Goal: Information Seeking & Learning: Check status

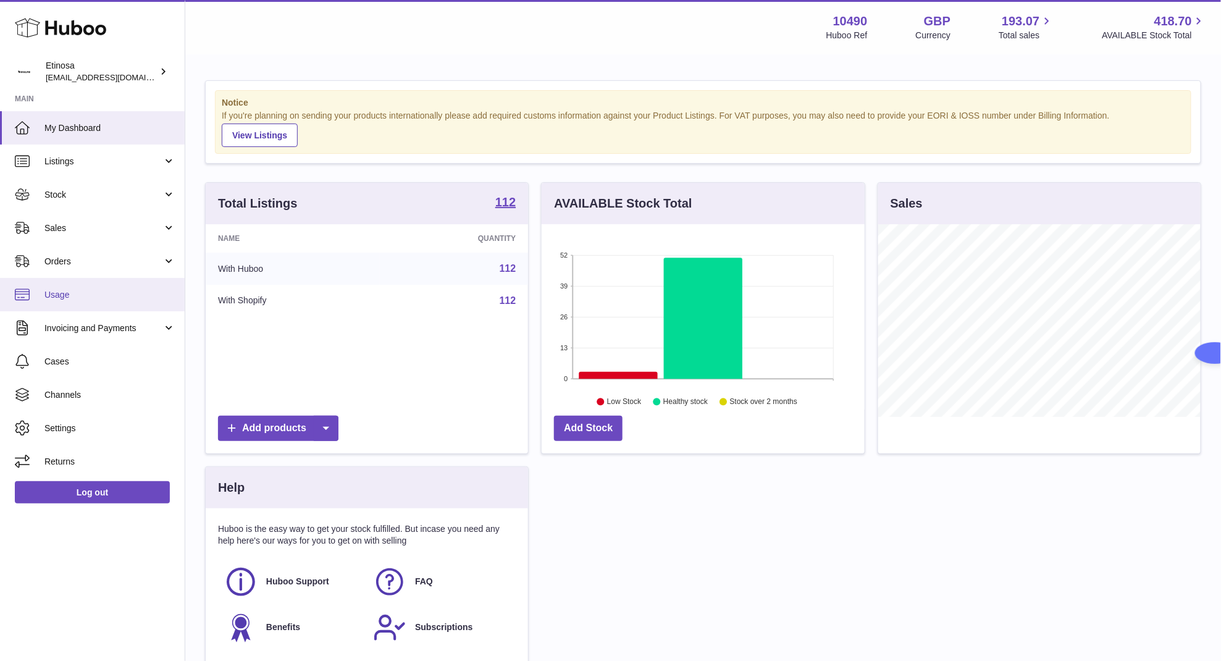
scroll to position [193, 322]
click at [91, 223] on span "Sales" at bounding box center [103, 228] width 118 height 12
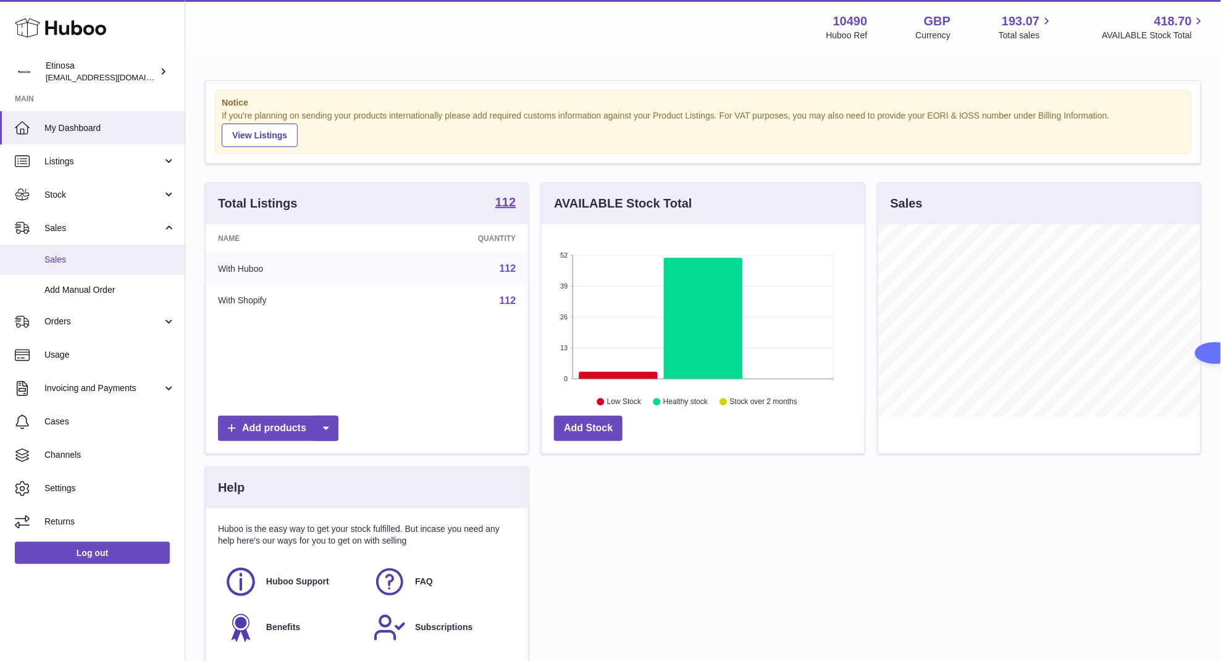
drag, startPoint x: 91, startPoint y: 262, endPoint x: 498, endPoint y: 323, distance: 411.3
click at [91, 262] on span "Sales" at bounding box center [109, 260] width 131 height 12
click at [68, 256] on span "Sales" at bounding box center [109, 260] width 131 height 12
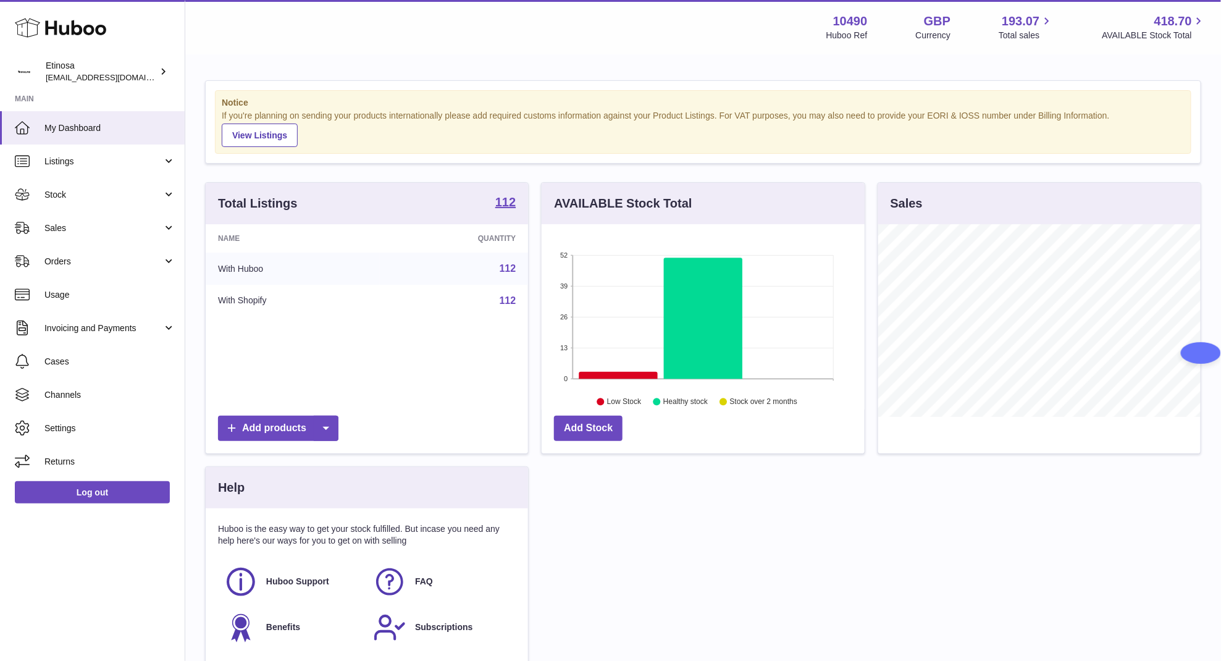
scroll to position [193, 322]
click at [66, 227] on span "Sales" at bounding box center [103, 228] width 118 height 12
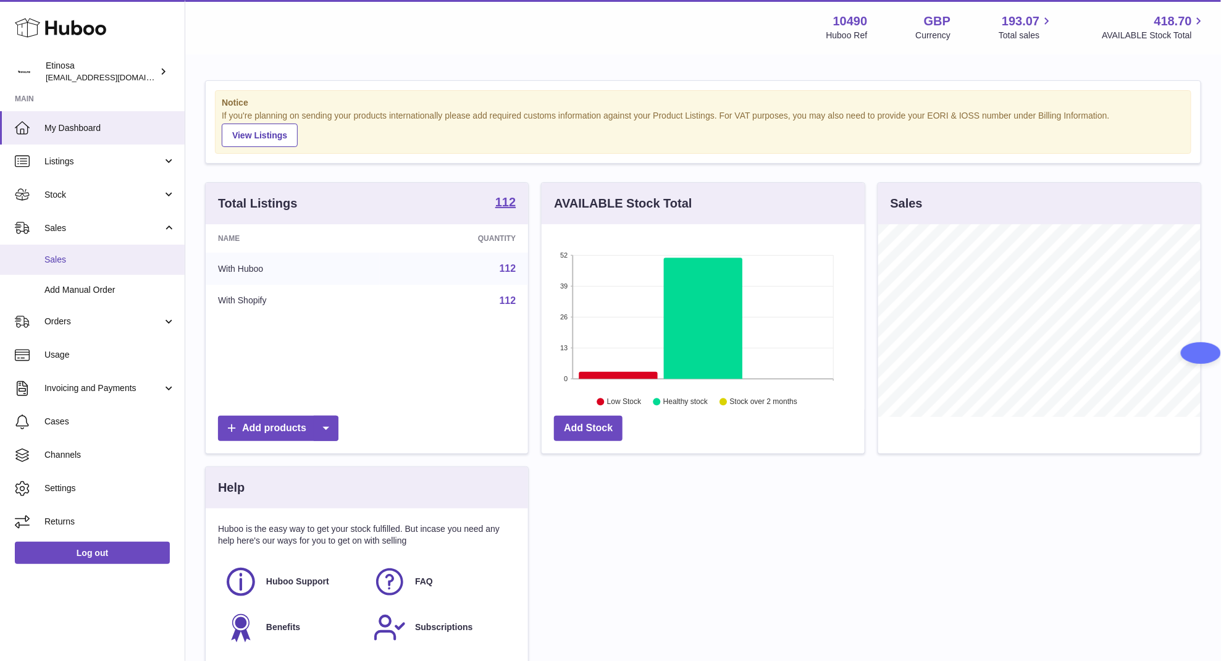
click at [72, 261] on span "Sales" at bounding box center [109, 260] width 131 height 12
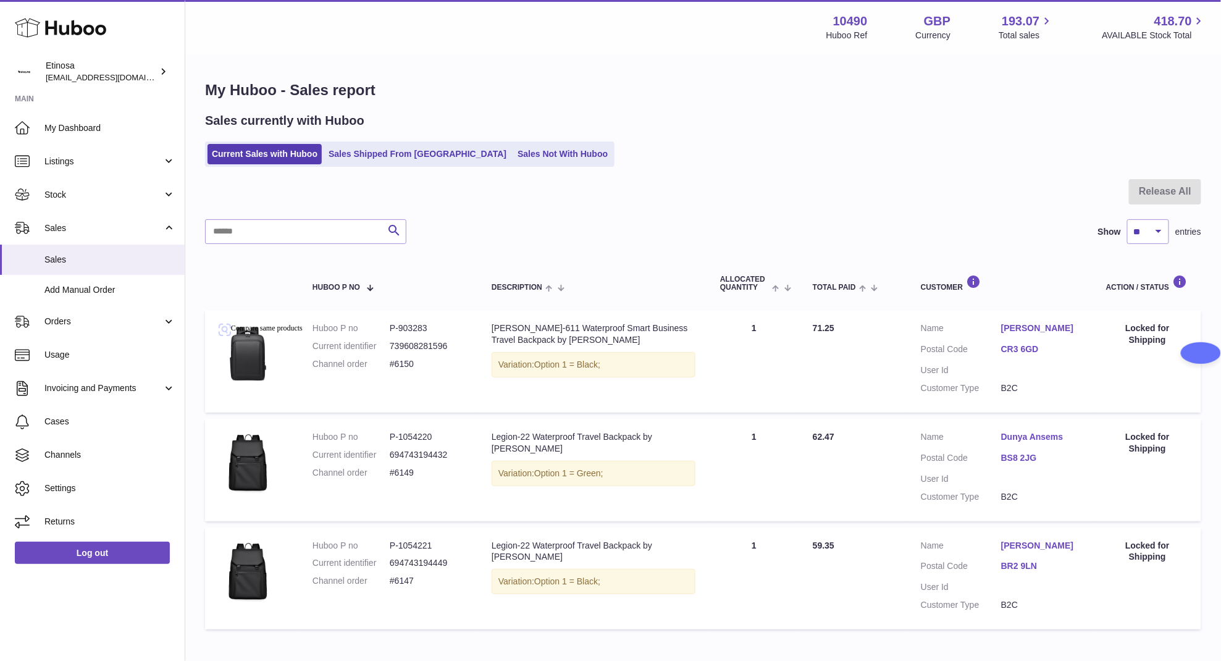
click at [725, 74] on div "My Huboo - Sales report Sales currently with Huboo Current Sales with Huboo Sal…" at bounding box center [702, 358] width 1035 height 604
click at [642, 93] on h1 "My Huboo - Sales report" at bounding box center [703, 90] width 996 height 20
click at [776, 111] on div "My Huboo - Sales report Sales currently with Huboo Current Sales with Huboo Sal…" at bounding box center [702, 358] width 1035 height 604
click at [812, 124] on div "Sales currently with Huboo" at bounding box center [703, 120] width 996 height 17
drag, startPoint x: 849, startPoint y: 167, endPoint x: 709, endPoint y: 175, distance: 139.8
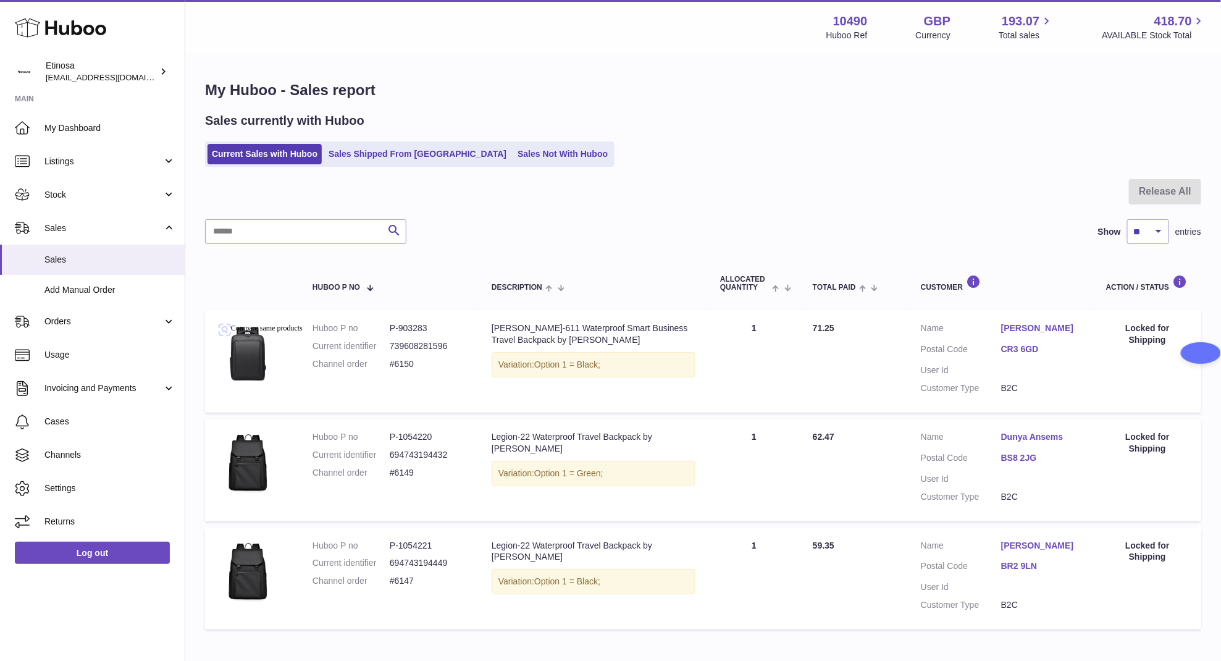
click at [709, 175] on div "My Huboo - Sales report Sales currently with Huboo Current Sales with Huboo Sal…" at bounding box center [702, 358] width 1035 height 604
click at [712, 122] on div "Sales currently with Huboo" at bounding box center [703, 120] width 996 height 17
